Goal: Task Accomplishment & Management: Complete application form

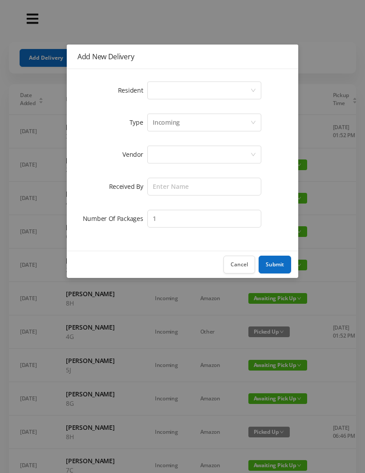
click at [185, 96] on div "Select a person" at bounding box center [202, 90] width 98 height 17
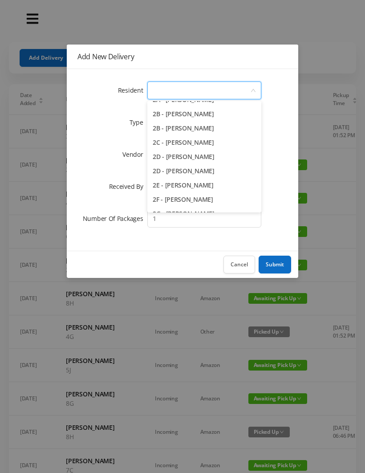
scroll to position [182, 0]
click at [219, 156] on li "2D - [PERSON_NAME]" at bounding box center [205, 156] width 114 height 14
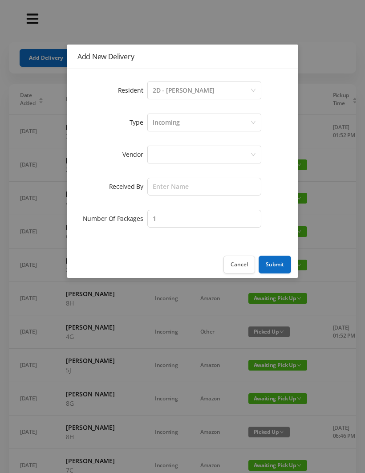
click at [192, 123] on div "Incoming" at bounding box center [202, 122] width 98 height 17
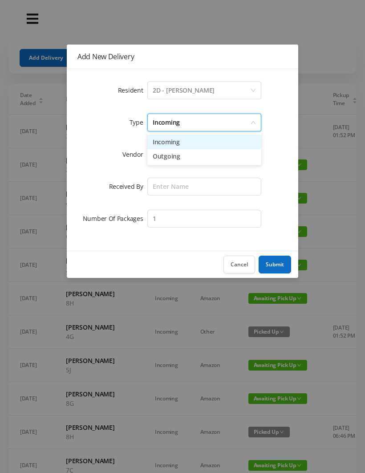
click at [184, 142] on li "Incoming" at bounding box center [205, 142] width 114 height 14
click at [186, 158] on div at bounding box center [202, 154] width 98 height 17
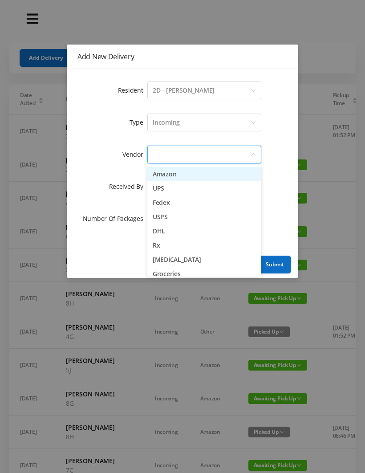
click at [195, 191] on li "UPS" at bounding box center [205, 188] width 114 height 14
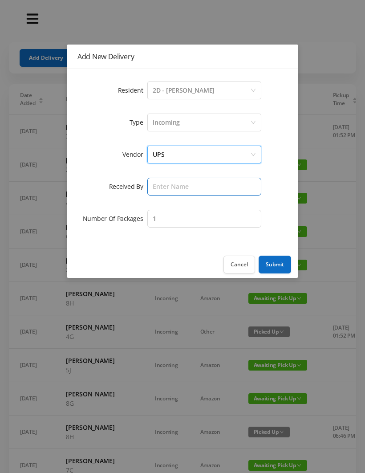
click at [177, 189] on input "text" at bounding box center [205, 187] width 114 height 18
type input "Melece"
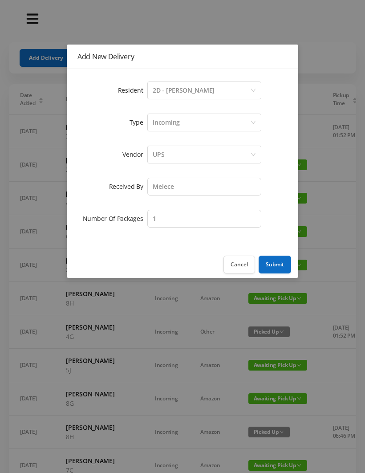
click at [277, 266] on button "Submit" at bounding box center [275, 265] width 33 height 18
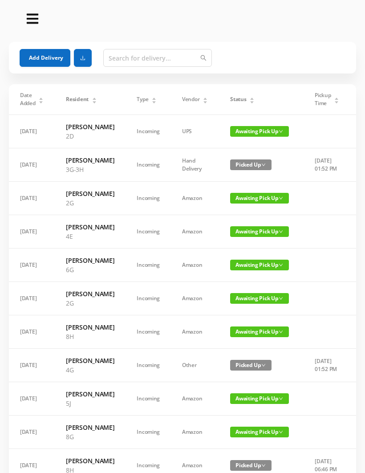
click at [47, 63] on button "Add Delivery" at bounding box center [45, 58] width 51 height 18
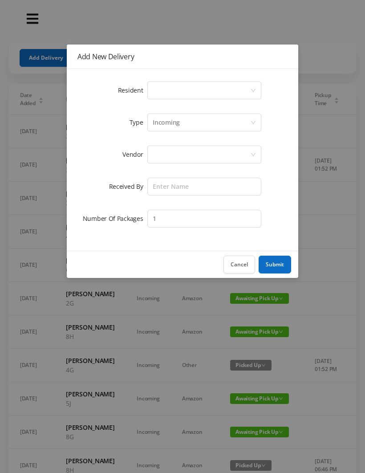
click at [186, 93] on div "Select a person" at bounding box center [202, 90] width 98 height 17
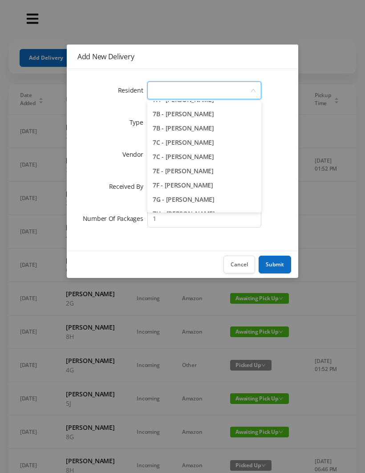
scroll to position [1037, 0]
click at [233, 131] on li "7B - [PERSON_NAME]" at bounding box center [205, 129] width 114 height 14
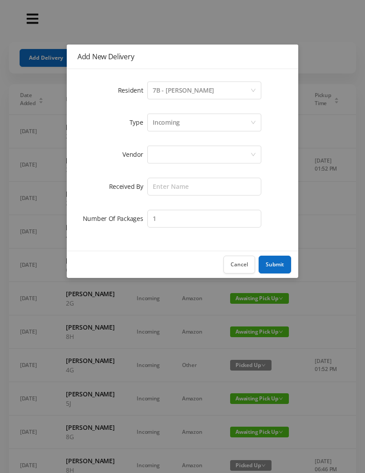
click at [193, 128] on div "Incoming" at bounding box center [202, 122] width 98 height 17
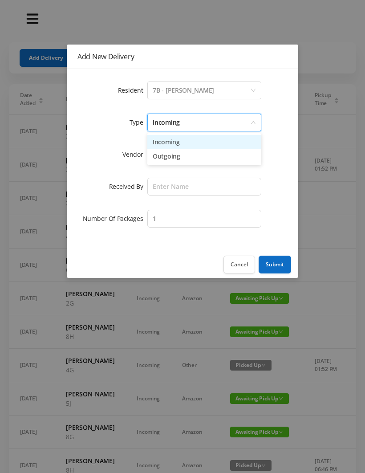
click at [187, 147] on li "Incoming" at bounding box center [205, 142] width 114 height 14
click at [180, 162] on div at bounding box center [202, 154] width 98 height 17
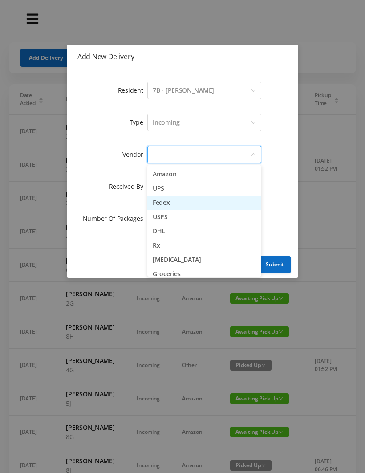
click at [196, 207] on li "Fedex" at bounding box center [205, 203] width 114 height 14
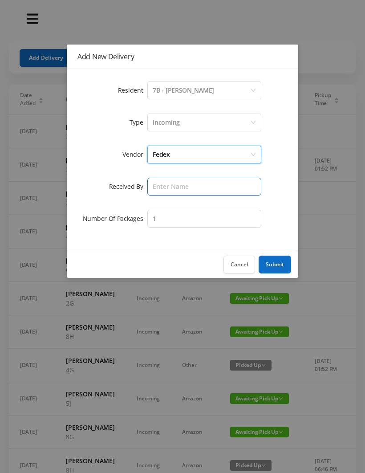
click at [188, 189] on input "text" at bounding box center [205, 187] width 114 height 18
type input "Melece"
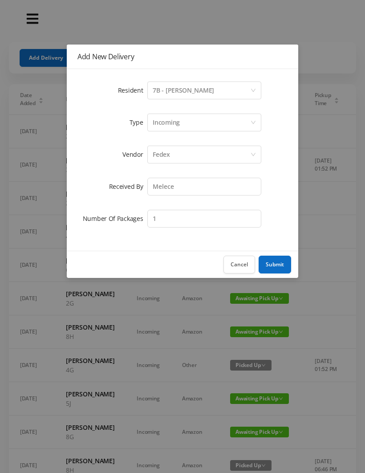
click at [276, 263] on button "Submit" at bounding box center [275, 265] width 33 height 18
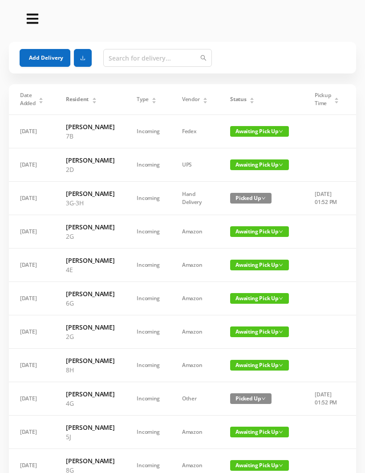
click at [49, 63] on button "Add Delivery" at bounding box center [45, 58] width 51 height 18
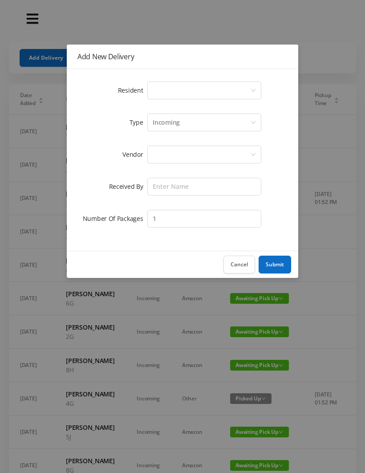
click at [183, 89] on div "Select a person" at bounding box center [202, 90] width 98 height 17
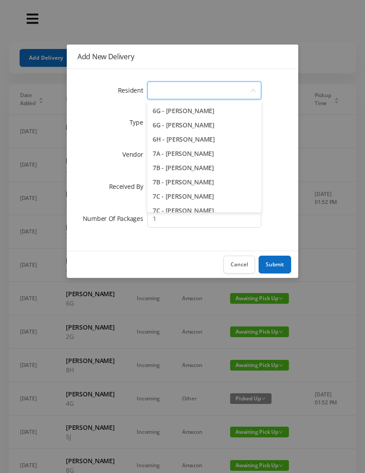
scroll to position [985, 0]
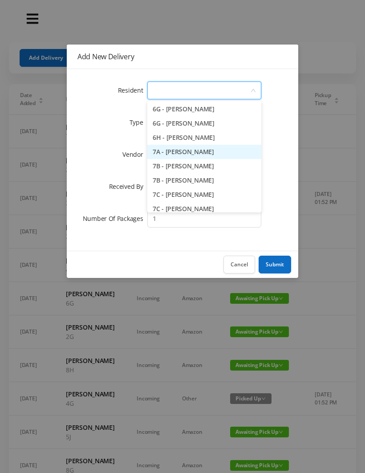
click at [229, 154] on li "7A - [PERSON_NAME]" at bounding box center [205, 152] width 114 height 14
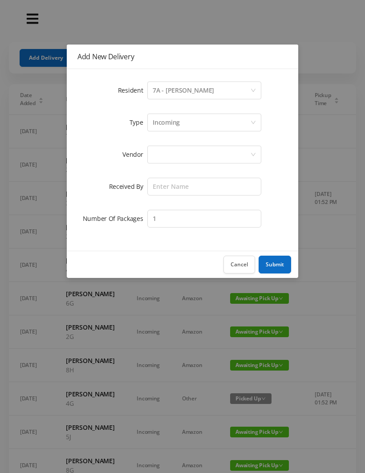
click at [188, 128] on div "Incoming" at bounding box center [202, 122] width 98 height 17
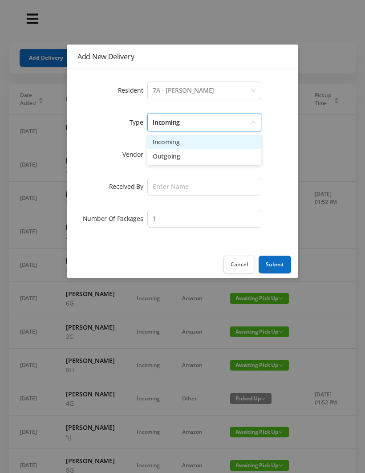
click at [191, 146] on li "Incoming" at bounding box center [205, 142] width 114 height 14
click at [184, 155] on div at bounding box center [202, 154] width 98 height 17
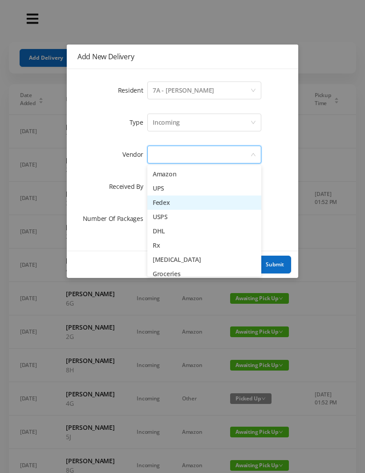
click at [196, 206] on li "Fedex" at bounding box center [205, 203] width 114 height 14
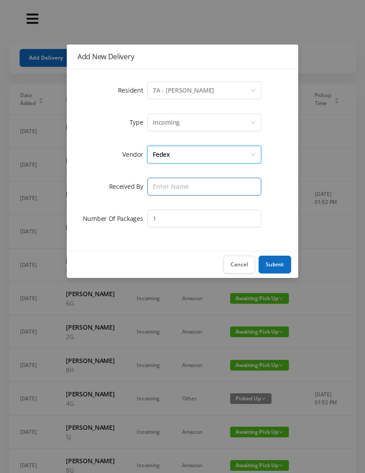
click at [183, 189] on input "text" at bounding box center [205, 187] width 114 height 18
type input "Melece"
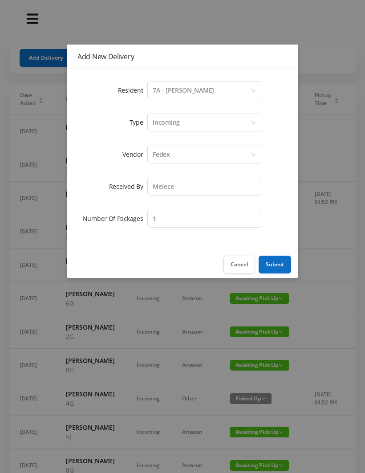
click at [278, 266] on button "Submit" at bounding box center [275, 265] width 33 height 18
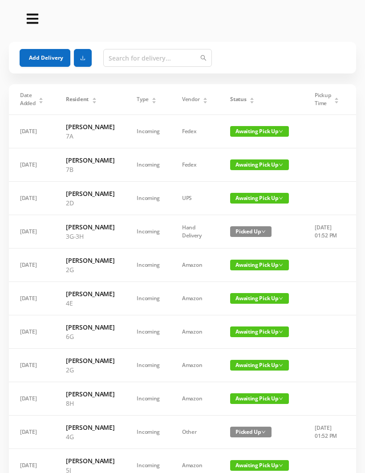
click at [51, 58] on button "Add Delivery" at bounding box center [45, 58] width 51 height 18
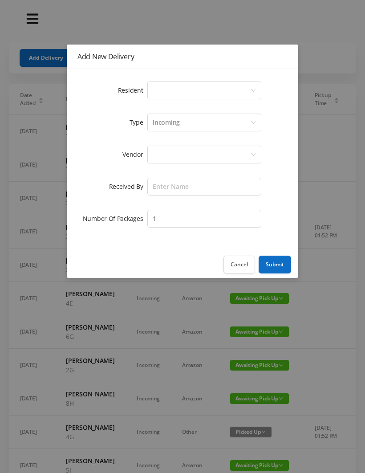
click at [187, 96] on div "Select a person" at bounding box center [202, 90] width 98 height 17
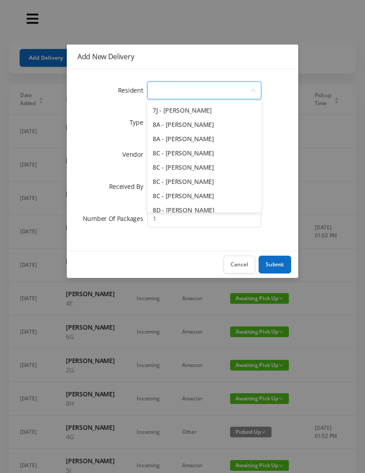
scroll to position [1149, 0]
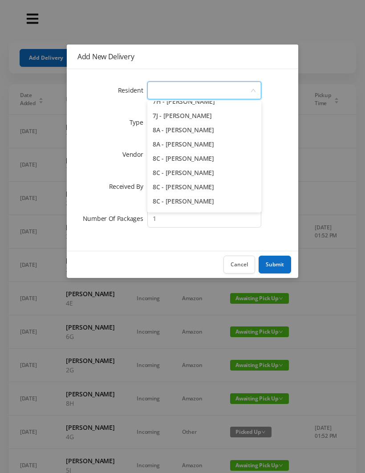
click at [238, 131] on li "8A - [PERSON_NAME]" at bounding box center [205, 130] width 114 height 14
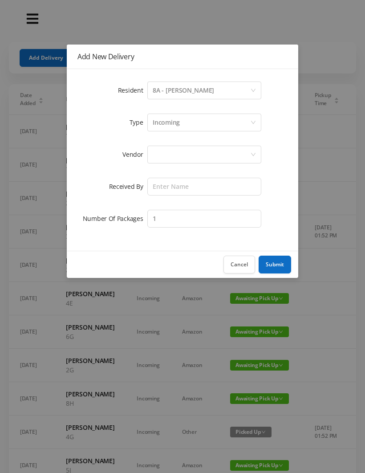
click at [180, 127] on div "Incoming" at bounding box center [202, 122] width 98 height 17
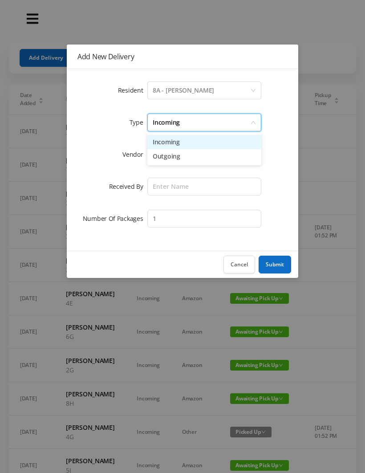
click at [188, 147] on li "Incoming" at bounding box center [205, 142] width 114 height 14
click at [176, 157] on div at bounding box center [202, 154] width 98 height 17
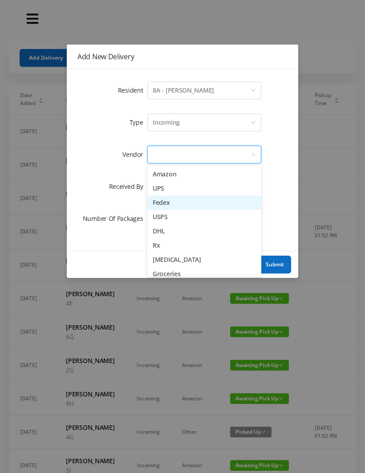
click at [192, 204] on li "Fedex" at bounding box center [205, 203] width 114 height 14
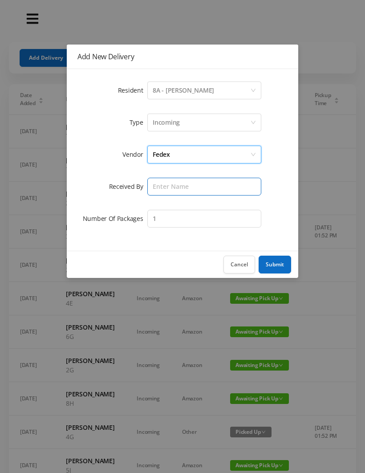
click at [182, 185] on input "text" at bounding box center [205, 187] width 114 height 18
type input "Melece"
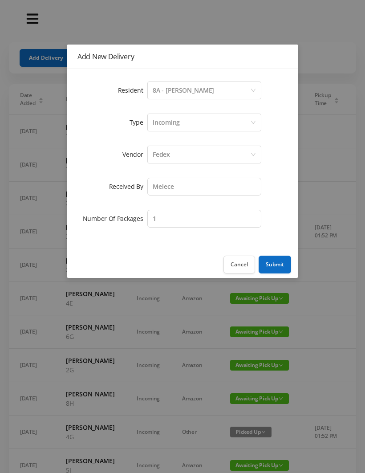
click at [273, 263] on button "Submit" at bounding box center [275, 265] width 33 height 18
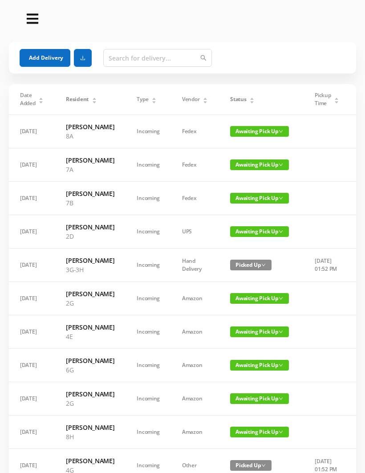
click at [49, 63] on button "Add Delivery" at bounding box center [45, 58] width 51 height 18
click at [41, 63] on div "Add New Delivery Resident Select a person Type Incoming Vendor Received By Numb…" at bounding box center [182, 236] width 365 height 473
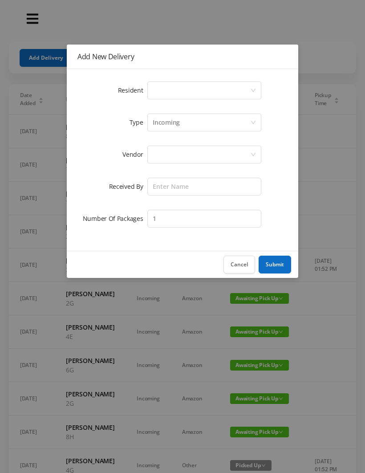
click at [180, 91] on div "Select a person" at bounding box center [202, 90] width 98 height 17
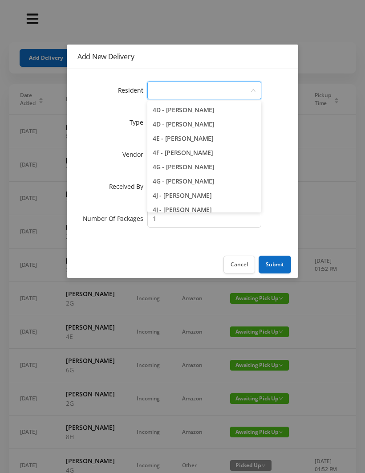
scroll to position [586, 0]
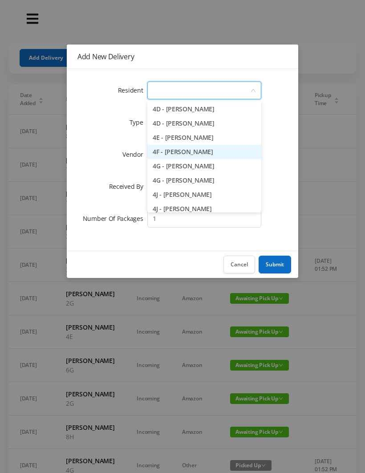
click at [228, 157] on li "4F - [PERSON_NAME]" at bounding box center [205, 152] width 114 height 14
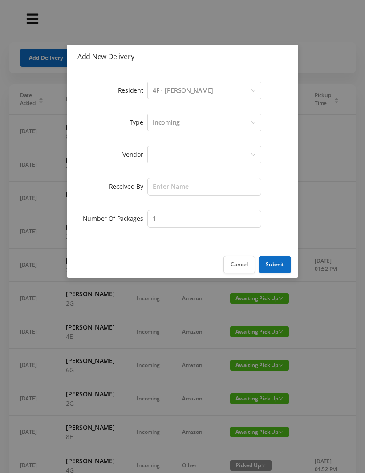
click at [194, 127] on div "Incoming" at bounding box center [202, 122] width 98 height 17
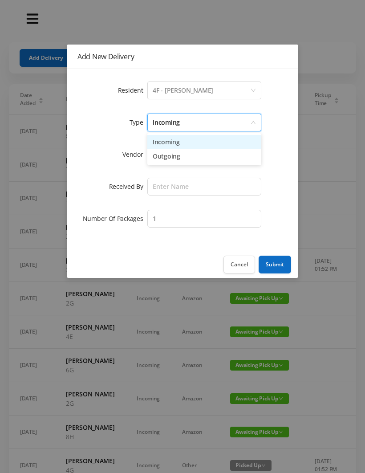
click at [188, 148] on li "Incoming" at bounding box center [205, 142] width 114 height 14
click at [179, 162] on div at bounding box center [202, 154] width 98 height 17
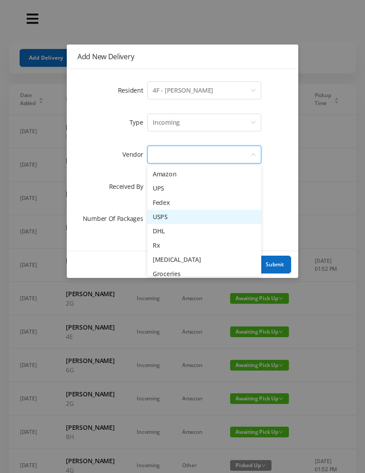
click at [194, 219] on li "USPS" at bounding box center [205, 217] width 114 height 14
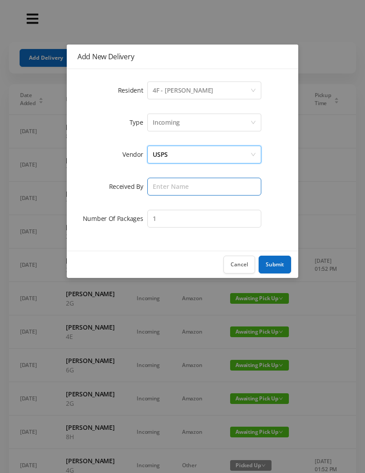
click at [183, 194] on input "text" at bounding box center [205, 187] width 114 height 18
type input "Melece"
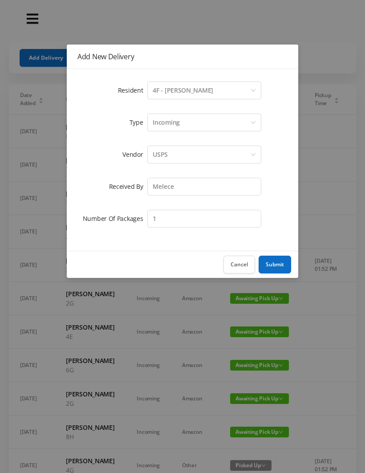
click at [279, 268] on button "Submit" at bounding box center [275, 265] width 33 height 18
